Goal: Task Accomplishment & Management: Use online tool/utility

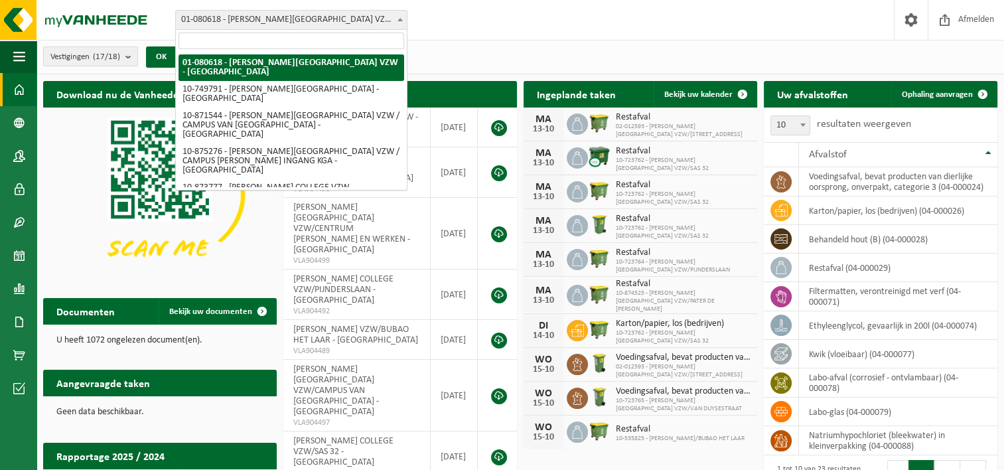
click at [401, 19] on b at bounding box center [399, 19] width 5 height 3
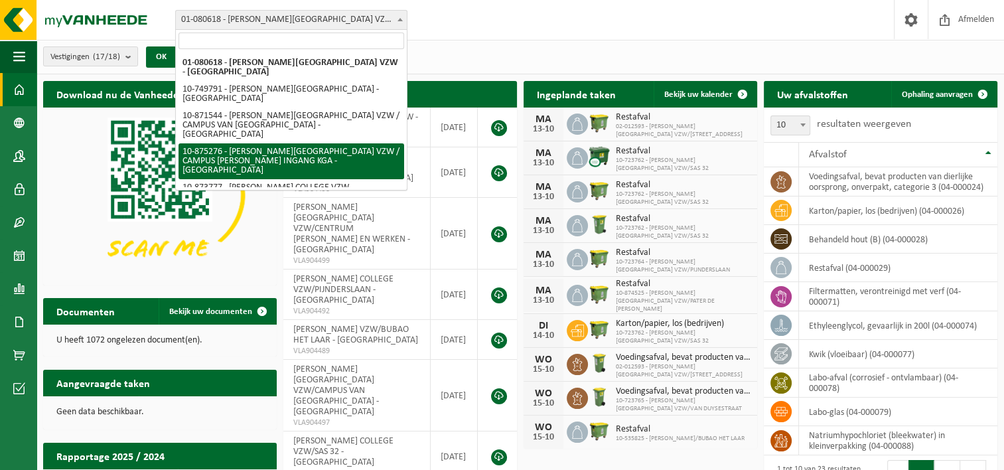
select select "106997"
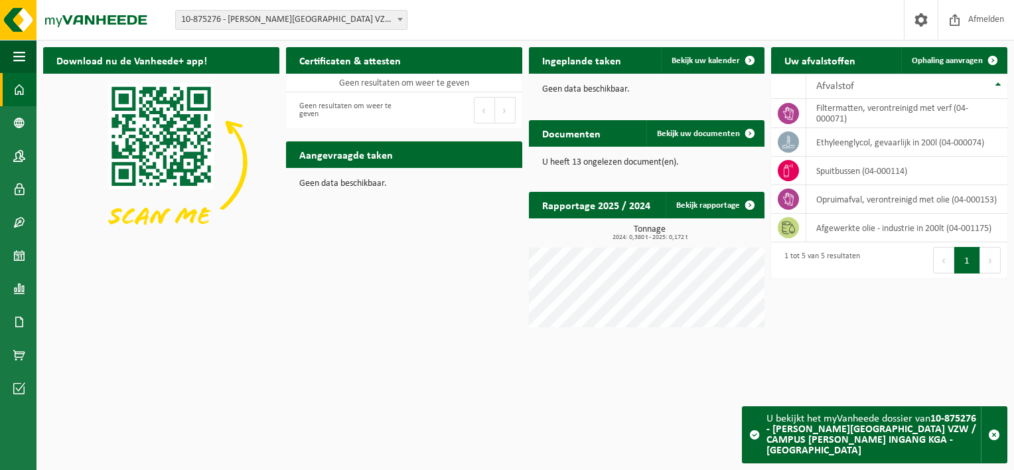
click at [396, 20] on span at bounding box center [399, 19] width 13 height 17
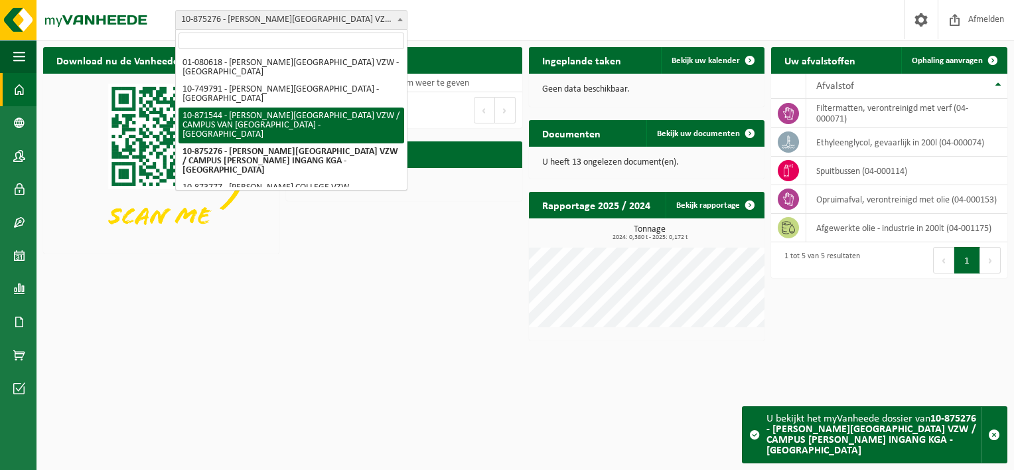
select select "105296"
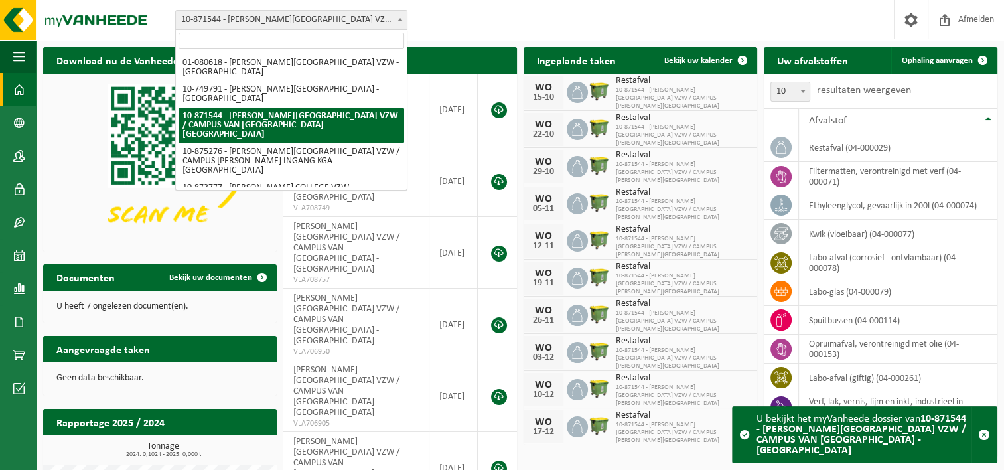
click at [398, 17] on span at bounding box center [399, 19] width 13 height 17
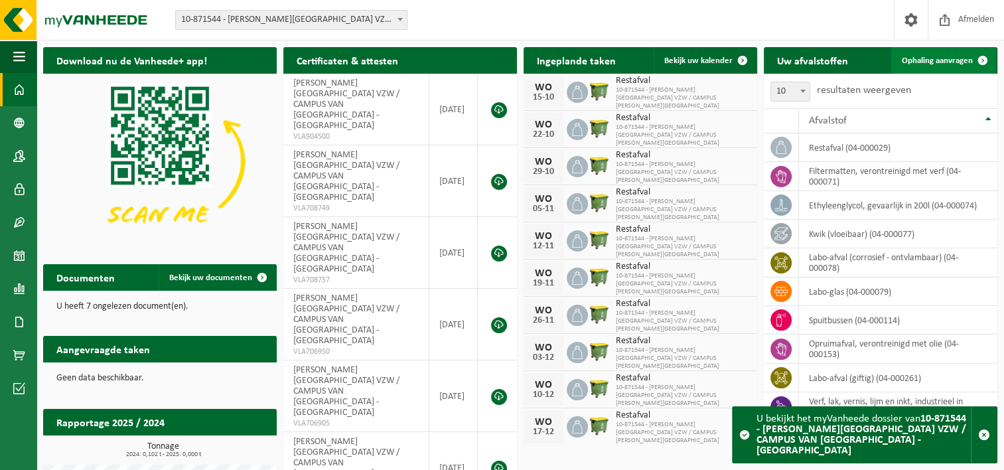
click at [971, 58] on span at bounding box center [982, 60] width 27 height 27
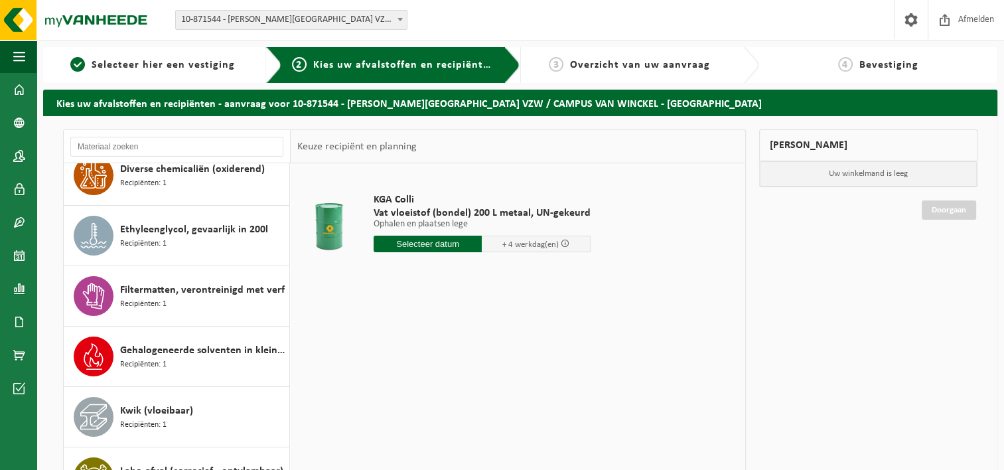
scroll to position [332, 0]
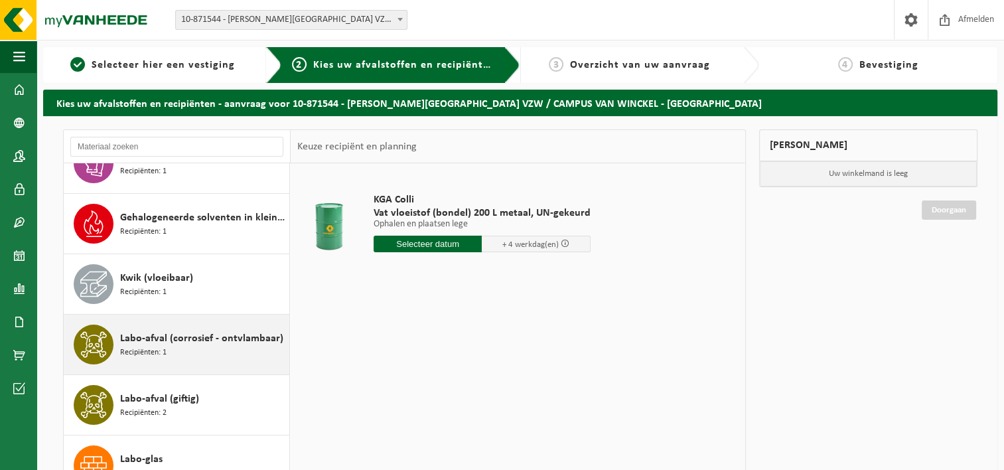
click at [161, 344] on span "Labo-afval (corrosief - ontvlambaar)" at bounding box center [201, 338] width 163 height 16
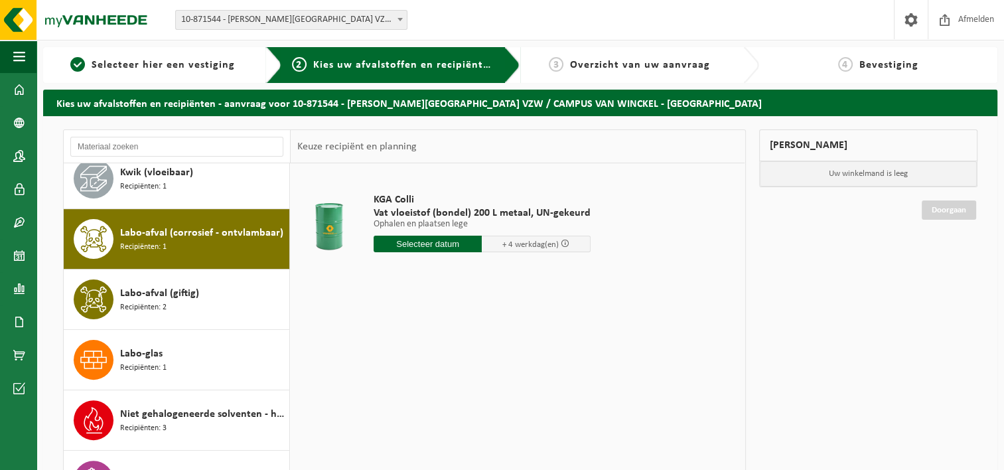
scroll to position [482, 0]
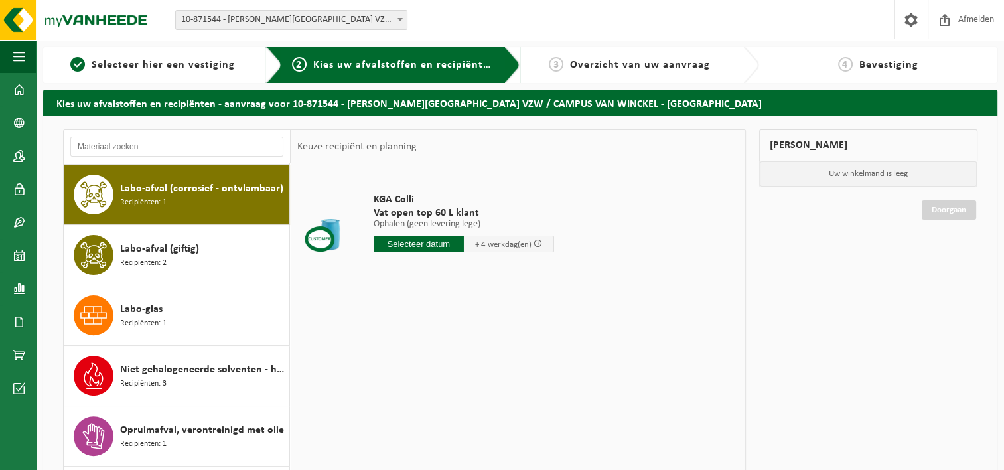
click at [445, 241] on input "text" at bounding box center [418, 243] width 90 height 17
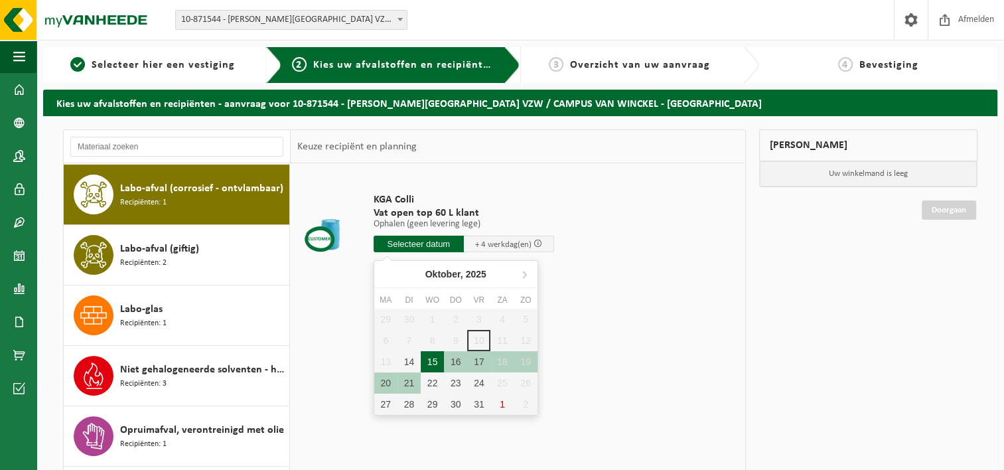
click at [439, 359] on div "15" at bounding box center [432, 361] width 23 height 21
type input "Van 2025-10-15"
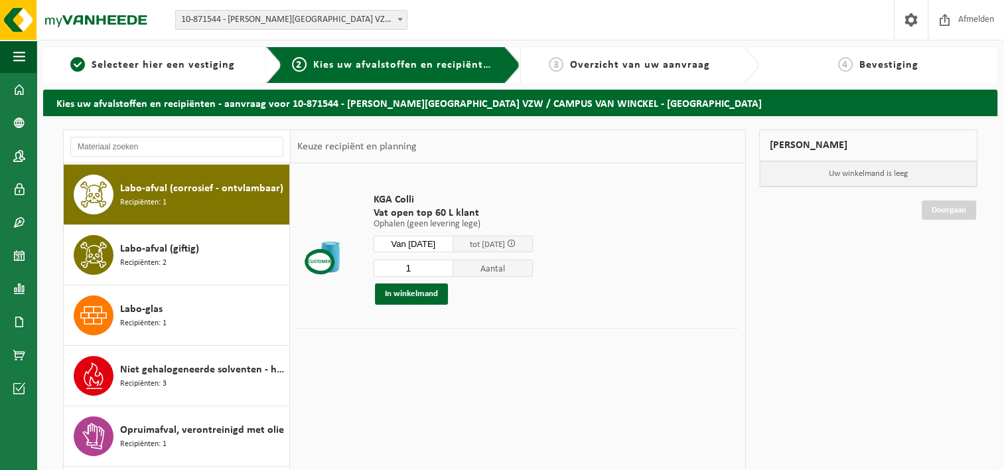
click at [513, 270] on span "Aantal" at bounding box center [493, 267] width 80 height 17
click at [423, 273] on input "1" at bounding box center [413, 267] width 80 height 17
click at [450, 265] on input "2" at bounding box center [413, 267] width 80 height 17
type input "3"
click at [450, 265] on input "3" at bounding box center [413, 267] width 80 height 17
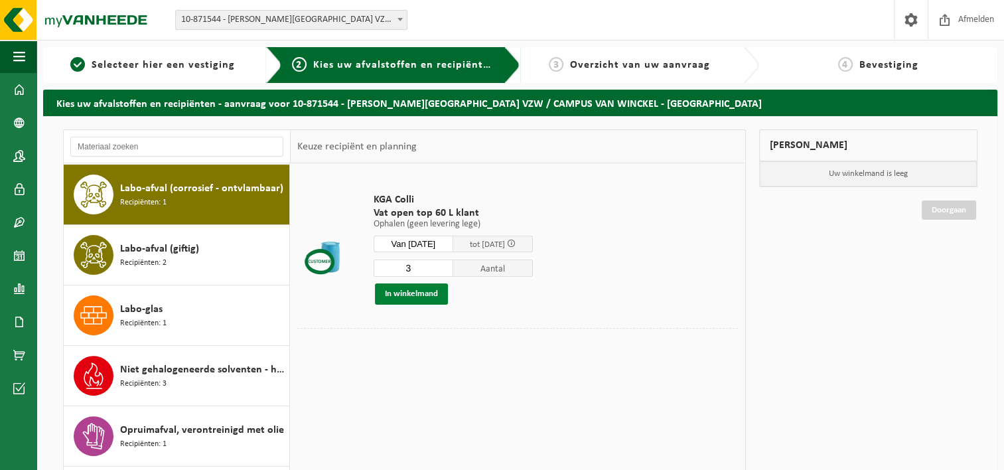
click at [413, 293] on button "In winkelmand" at bounding box center [411, 293] width 73 height 21
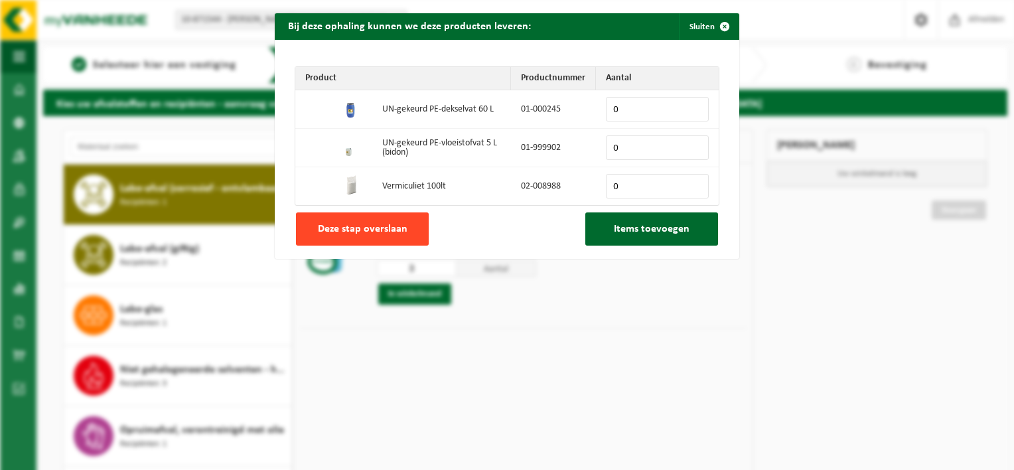
click at [393, 234] on span "Deze stap overslaan" at bounding box center [363, 229] width 90 height 11
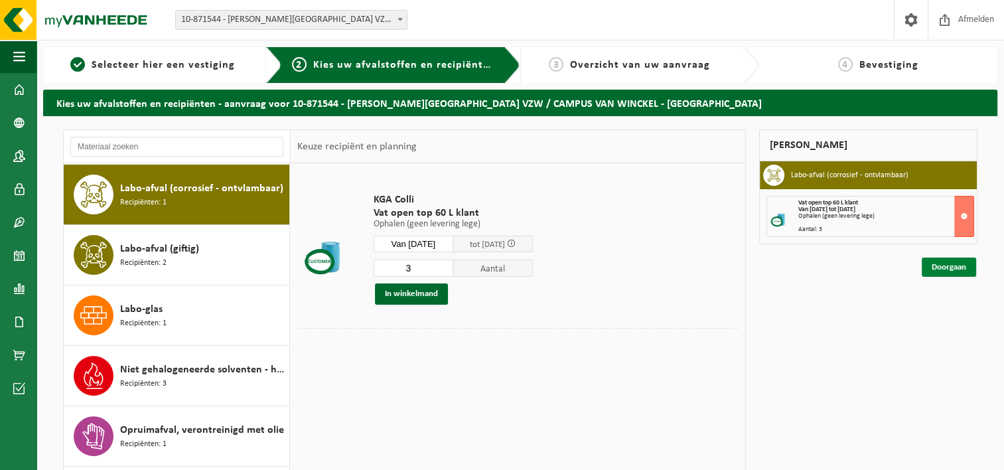
click at [953, 268] on link "Doorgaan" at bounding box center [948, 266] width 54 height 19
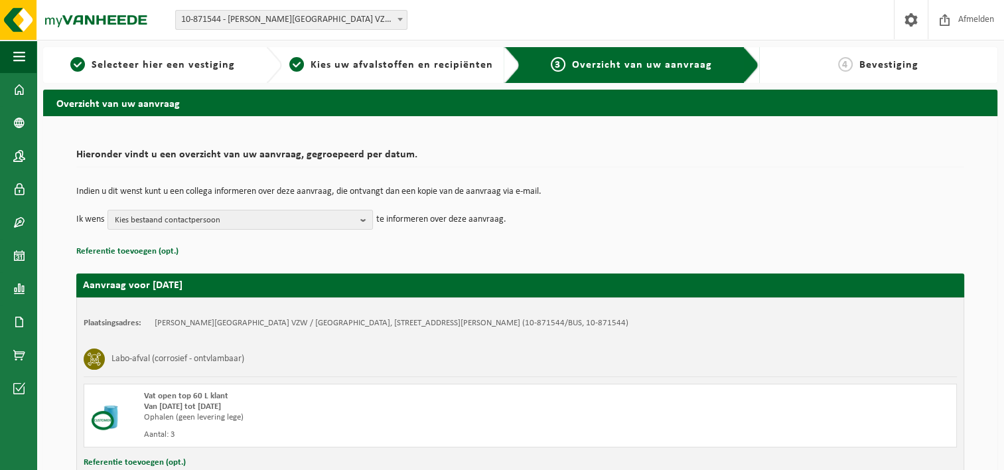
scroll to position [98, 0]
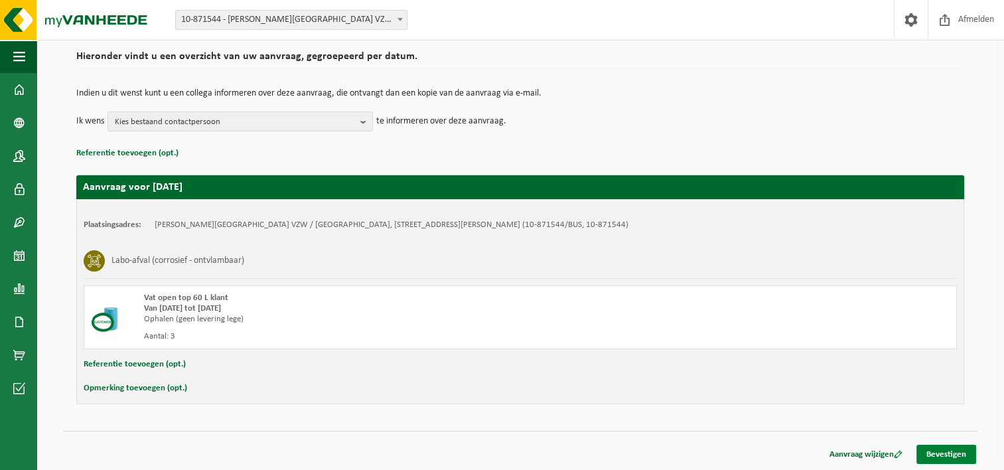
click at [947, 451] on link "Bevestigen" at bounding box center [946, 453] width 60 height 19
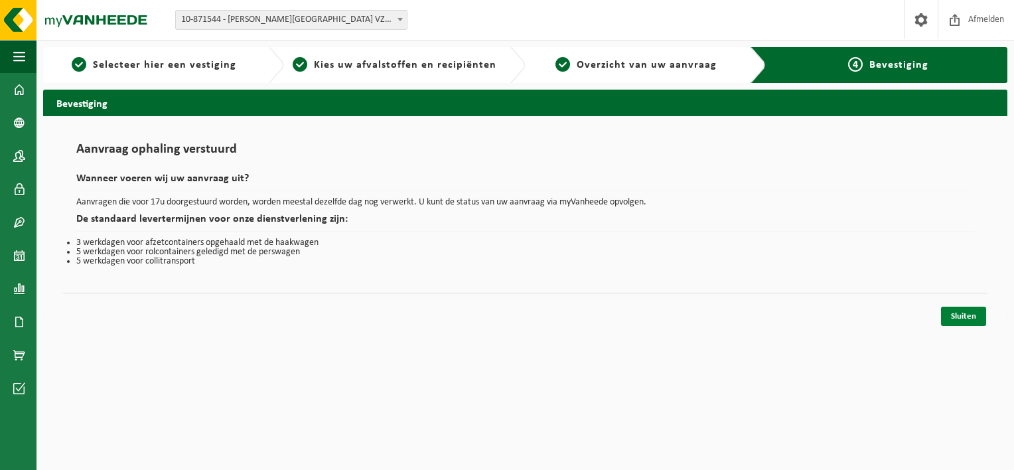
click at [965, 320] on link "Sluiten" at bounding box center [963, 315] width 45 height 19
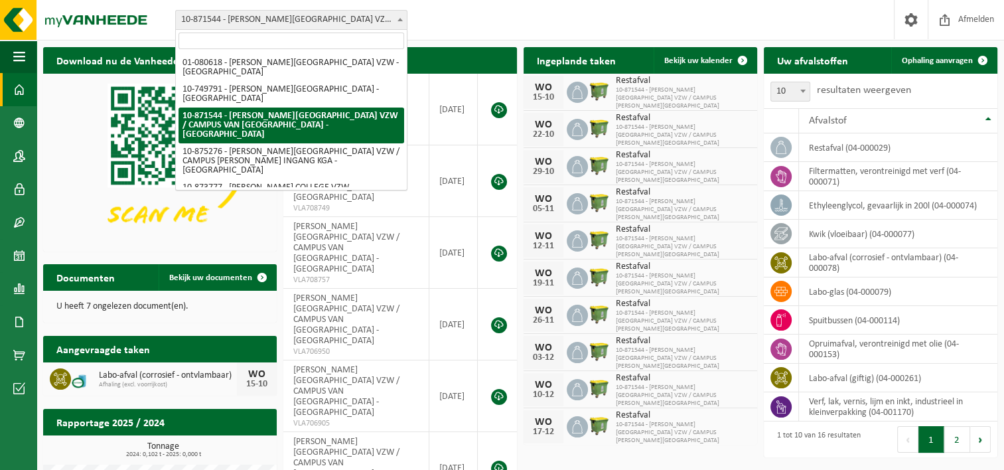
click at [399, 16] on span at bounding box center [399, 19] width 13 height 17
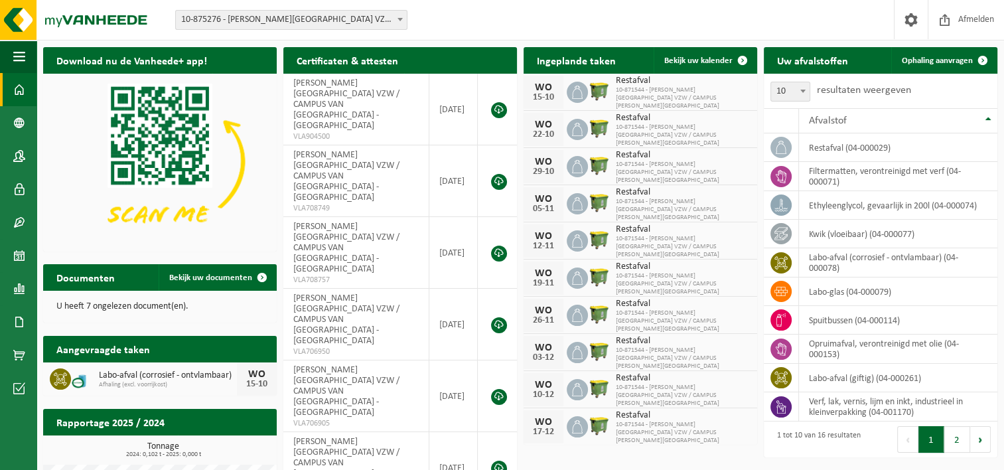
select select "106997"
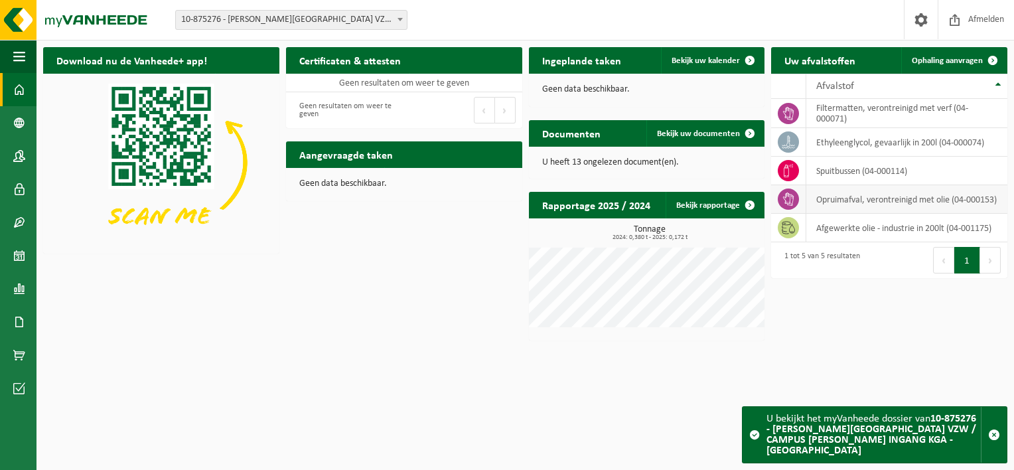
click at [849, 202] on td "opruimafval, verontreinigd met olie (04-000153)" at bounding box center [906, 199] width 201 height 29
click at [793, 200] on icon at bounding box center [787, 198] width 13 height 13
click at [852, 199] on td "opruimafval, verontreinigd met olie (04-000153)" at bounding box center [906, 199] width 201 height 29
click at [990, 58] on span at bounding box center [992, 60] width 27 height 27
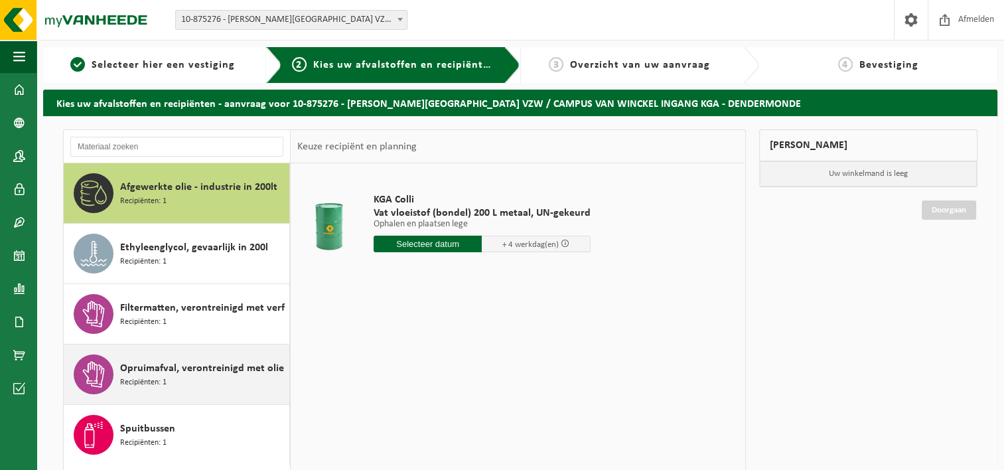
click at [194, 374] on span "Opruimafval, verontreinigd met olie" at bounding box center [202, 368] width 164 height 16
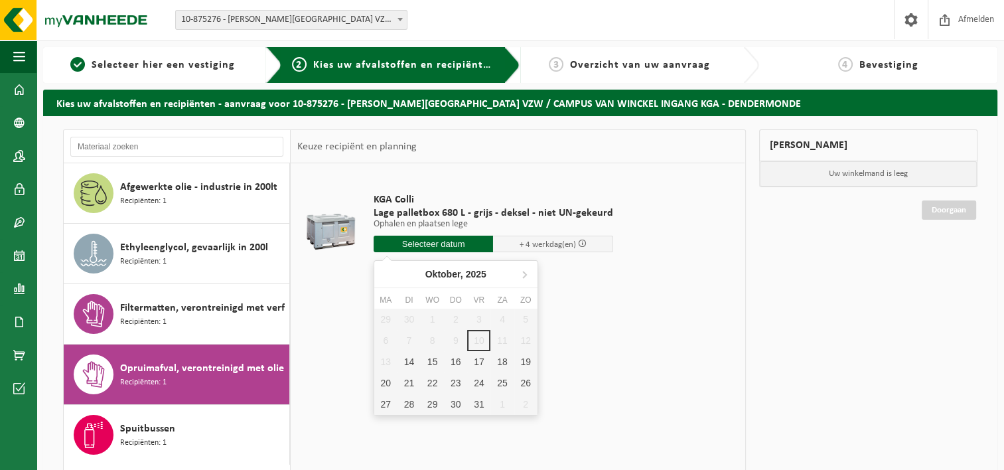
click at [467, 240] on input "text" at bounding box center [433, 243] width 120 height 17
click at [433, 364] on div "15" at bounding box center [432, 361] width 23 height 21
type input "Van 2025-10-15"
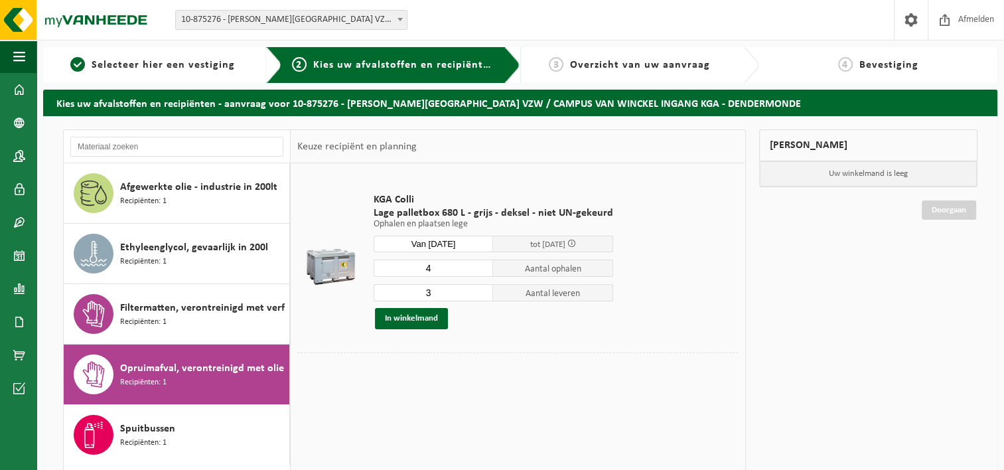
click at [480, 263] on input "4" at bounding box center [433, 267] width 120 height 17
click at [480, 263] on input "5" at bounding box center [433, 267] width 120 height 17
click at [480, 269] on input "4" at bounding box center [433, 267] width 120 height 17
click at [480, 269] on input "3" at bounding box center [433, 267] width 120 height 17
click at [480, 269] on input "2" at bounding box center [433, 267] width 120 height 17
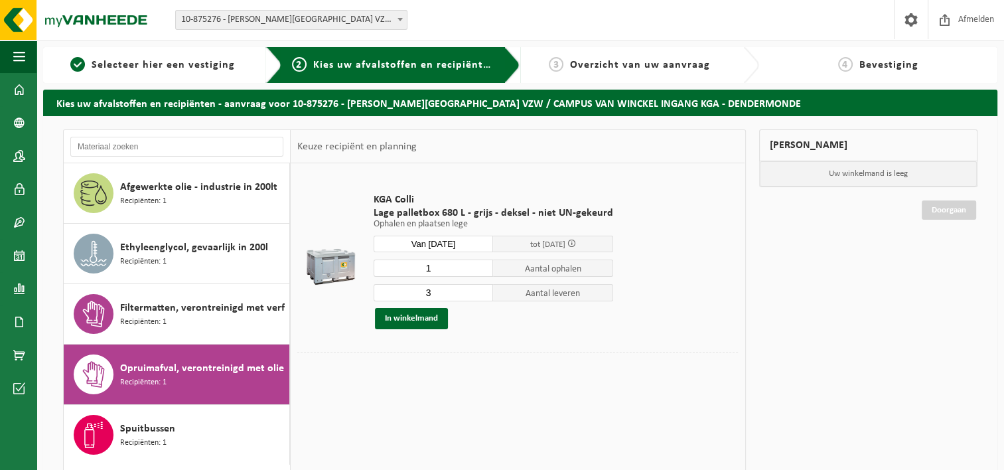
type input "1"
click at [480, 269] on input "1" at bounding box center [433, 267] width 120 height 17
click at [480, 294] on input "2" at bounding box center [433, 292] width 120 height 17
click at [480, 294] on input "1" at bounding box center [433, 292] width 120 height 17
click at [480, 294] on input "0" at bounding box center [433, 292] width 120 height 17
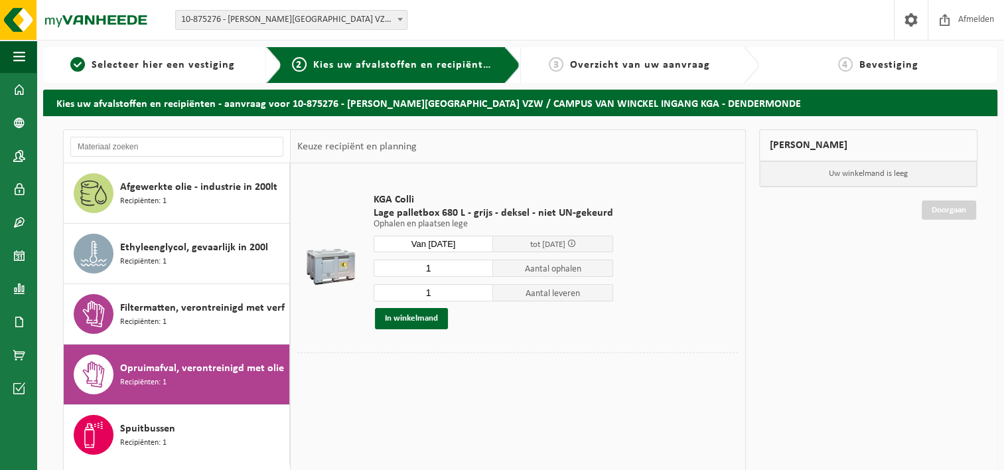
type input "1"
click at [479, 288] on input "1" at bounding box center [433, 292] width 120 height 17
click at [453, 268] on input "1" at bounding box center [433, 267] width 120 height 17
click at [414, 316] on button "In winkelmand" at bounding box center [411, 318] width 73 height 21
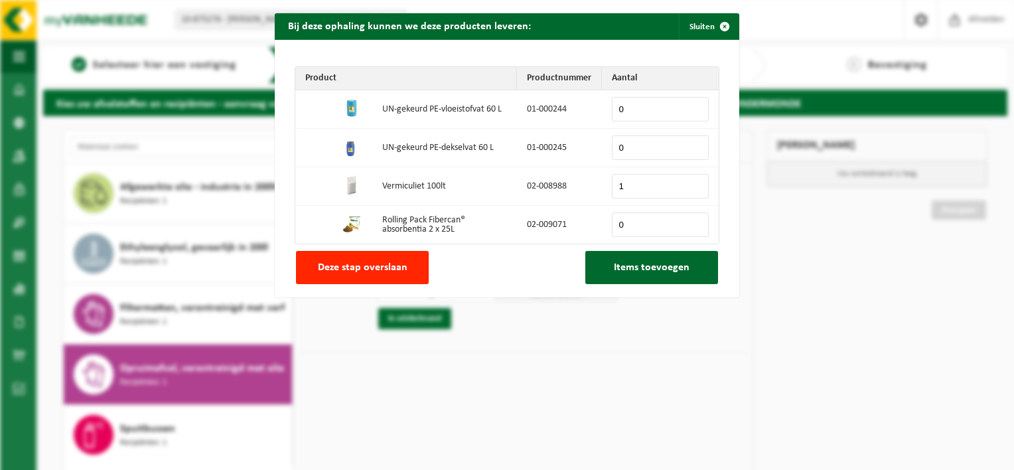
type input "1"
click at [691, 183] on input "1" at bounding box center [660, 186] width 97 height 25
click at [649, 271] on span "Items toevoegen" at bounding box center [652, 267] width 76 height 11
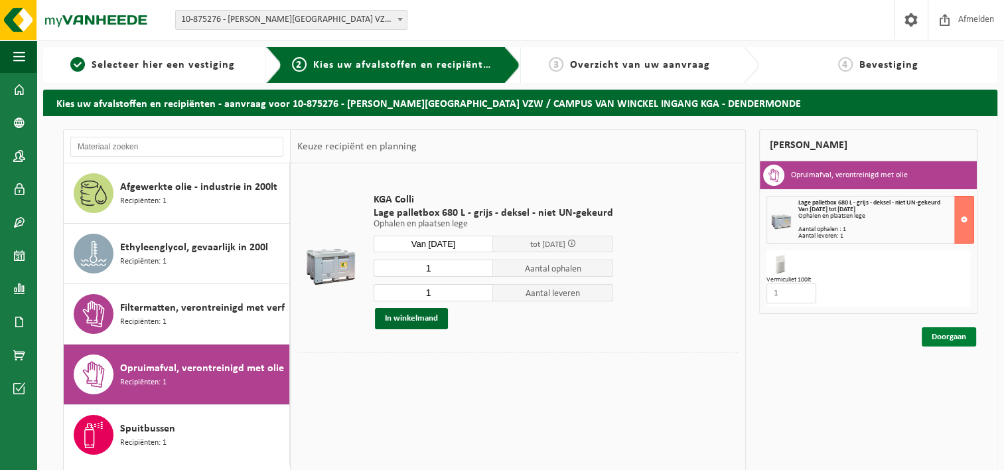
click at [933, 333] on link "Doorgaan" at bounding box center [948, 336] width 54 height 19
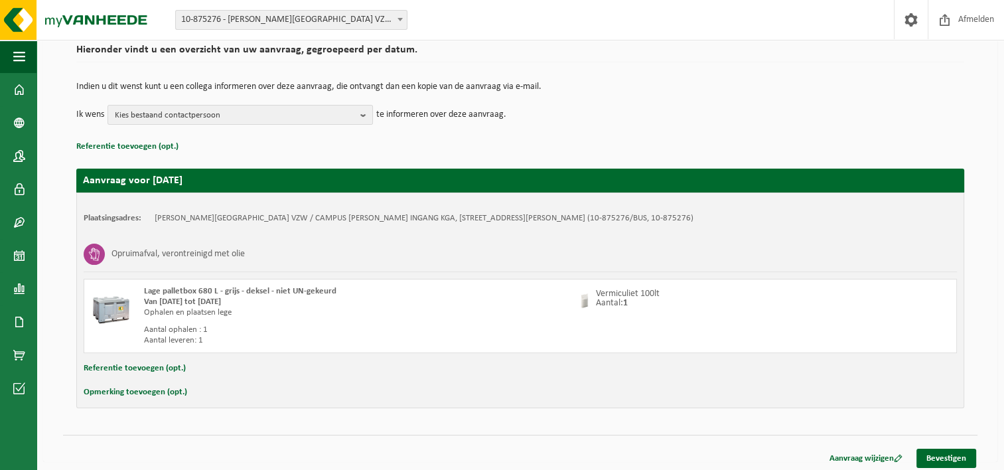
scroll to position [109, 0]
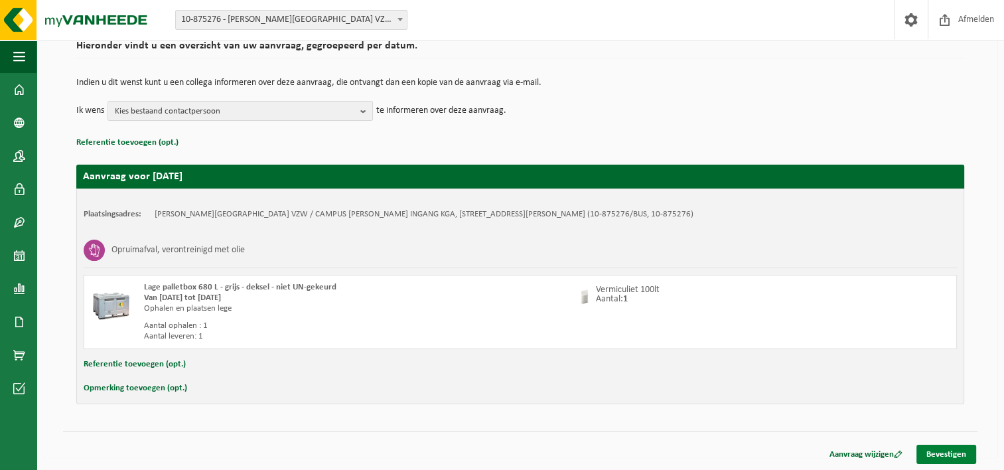
click at [965, 453] on link "Bevestigen" at bounding box center [946, 453] width 60 height 19
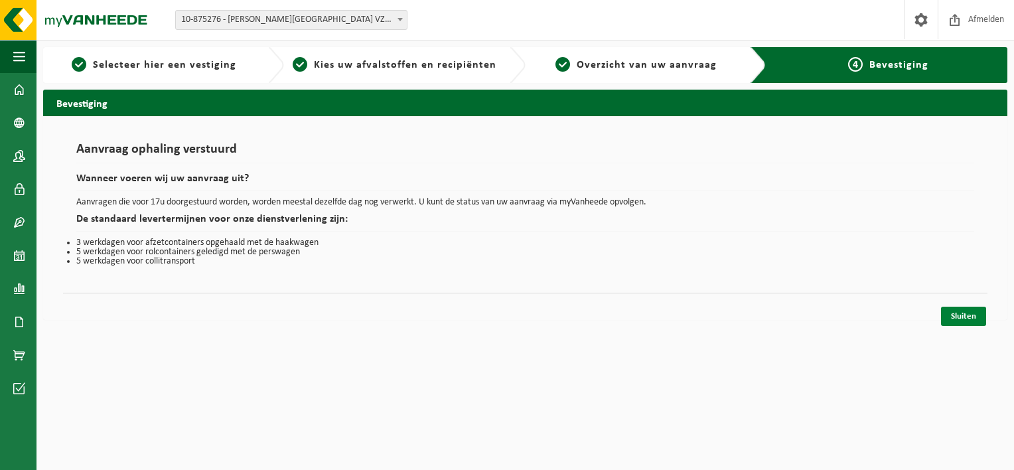
click at [971, 317] on link "Sluiten" at bounding box center [963, 315] width 45 height 19
